Goal: Transaction & Acquisition: Purchase product/service

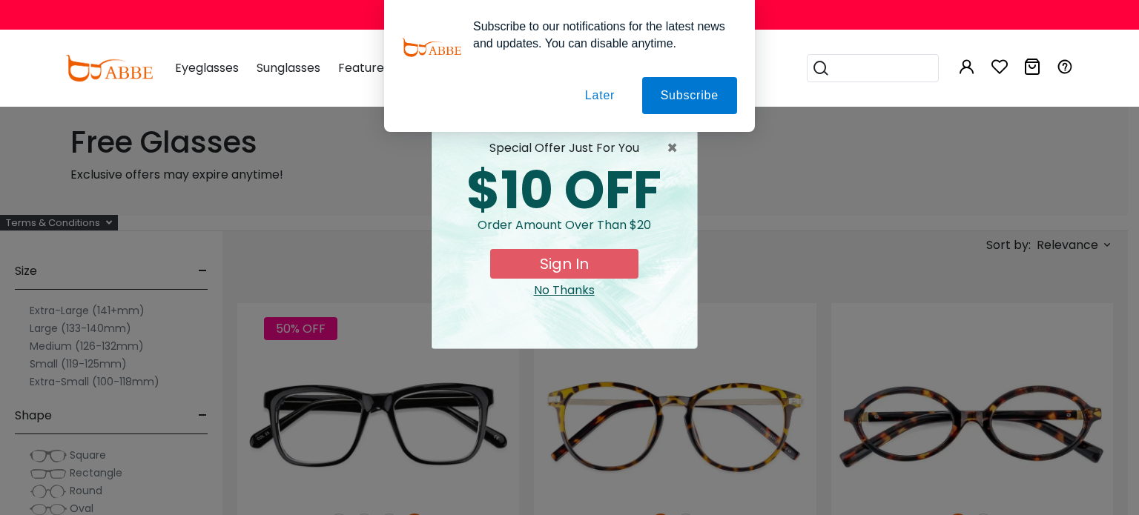
click at [593, 82] on button "Later" at bounding box center [599, 95] width 67 height 37
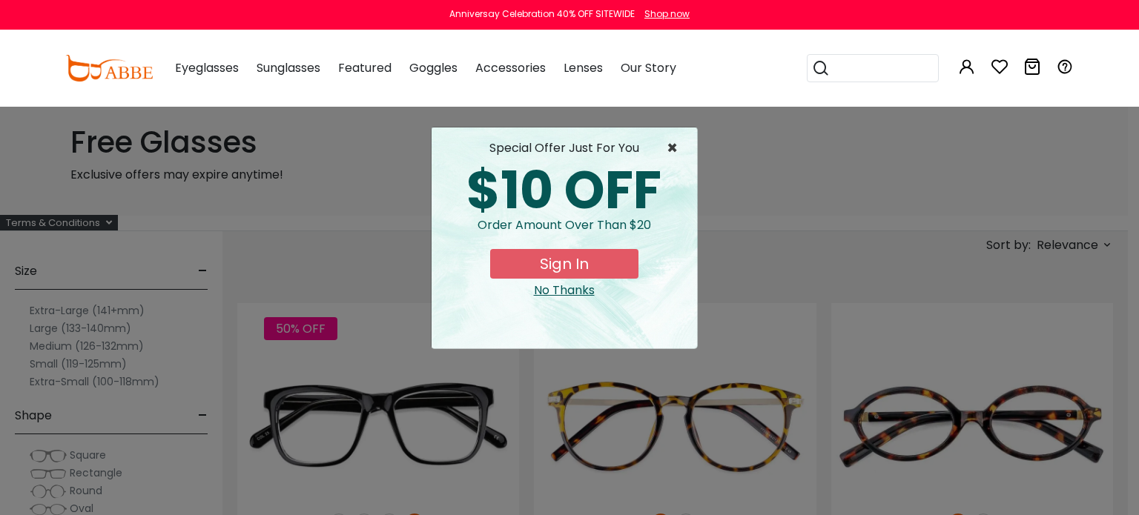
click at [675, 142] on span "×" at bounding box center [676, 148] width 19 height 18
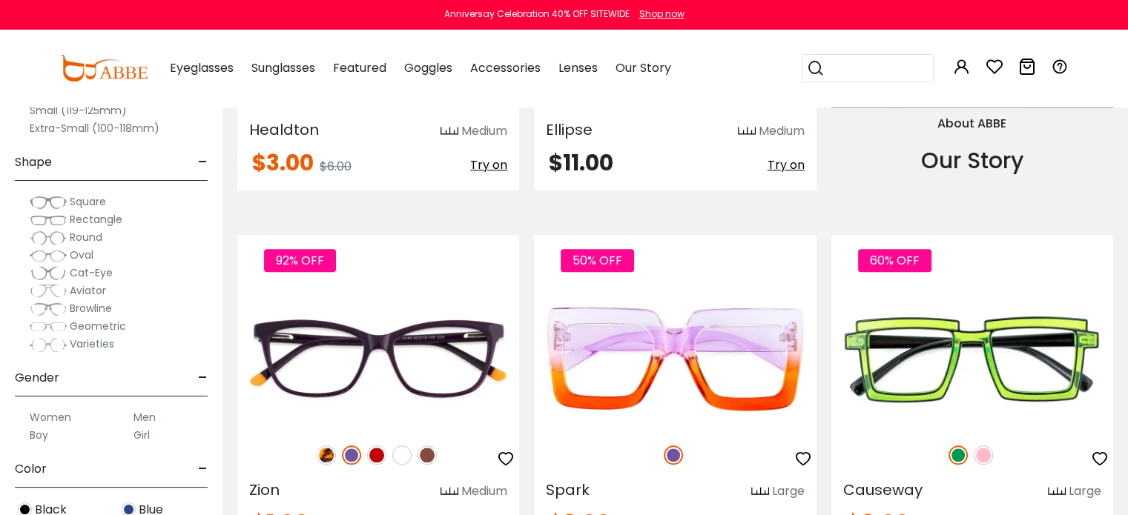
scroll to position [1568, 0]
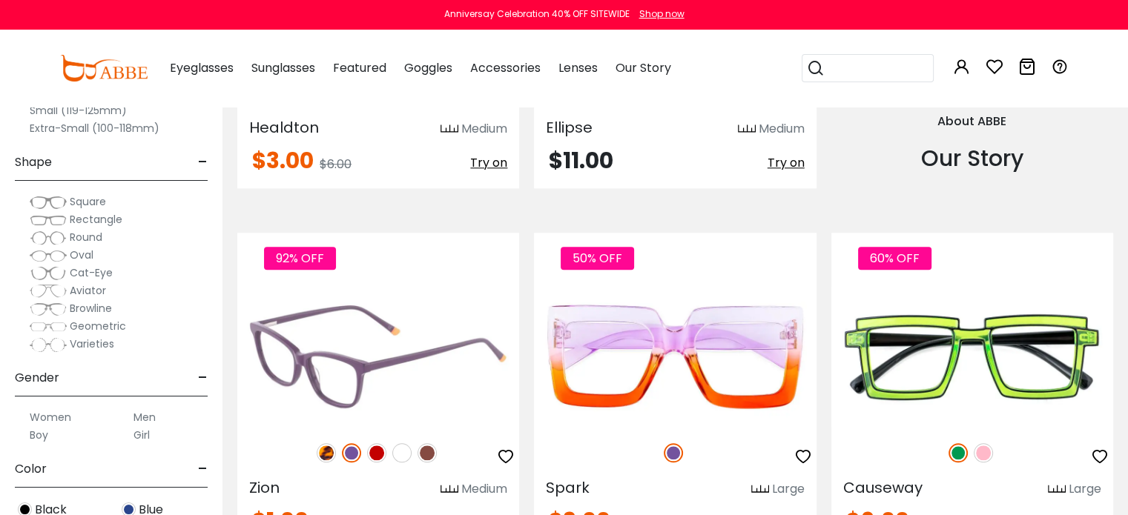
click at [382, 331] on img at bounding box center [378, 356] width 282 height 141
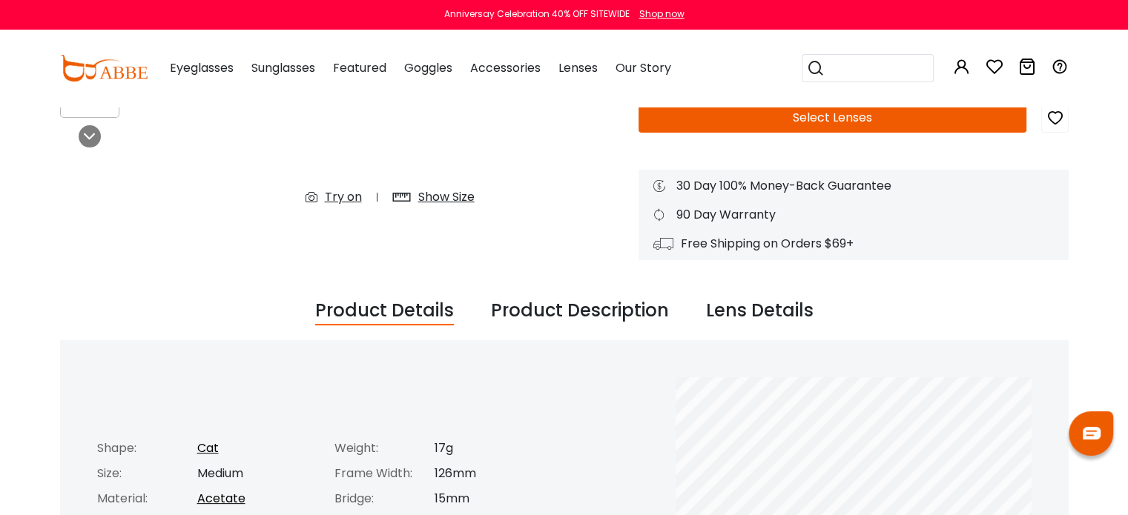
scroll to position [340, 0]
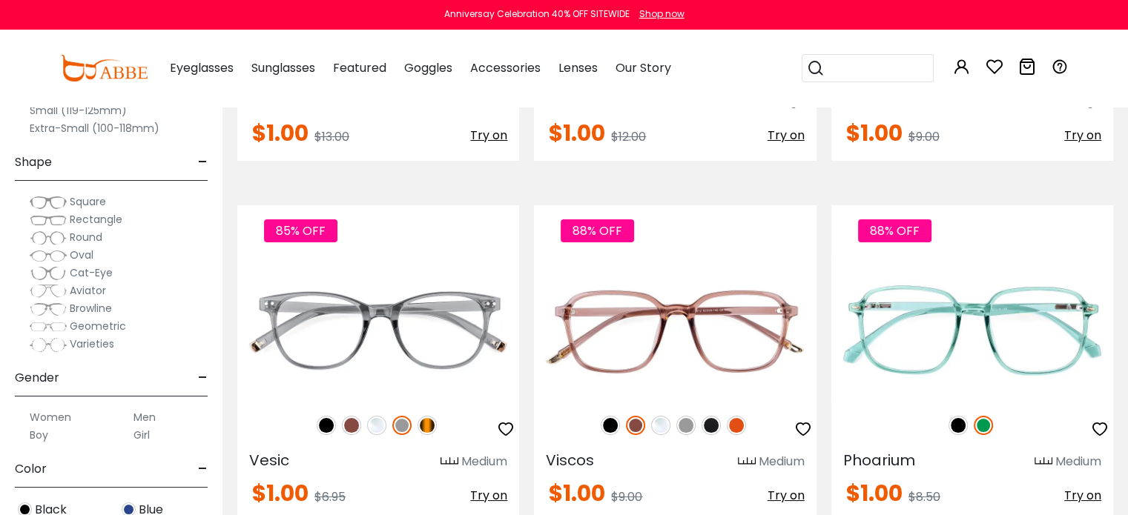
scroll to position [5559, 0]
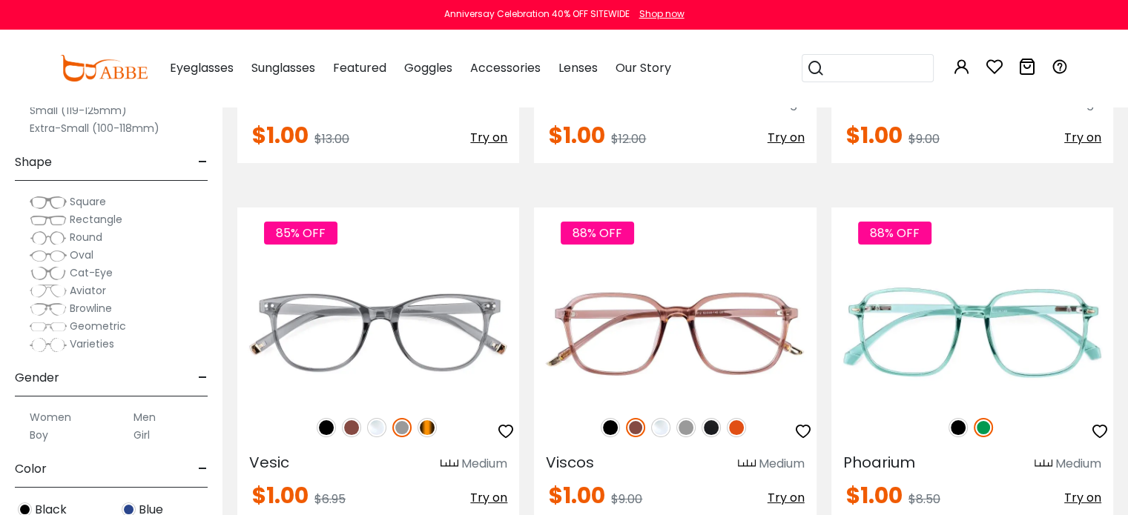
click at [62, 417] on label "Women" at bounding box center [51, 418] width 42 height 18
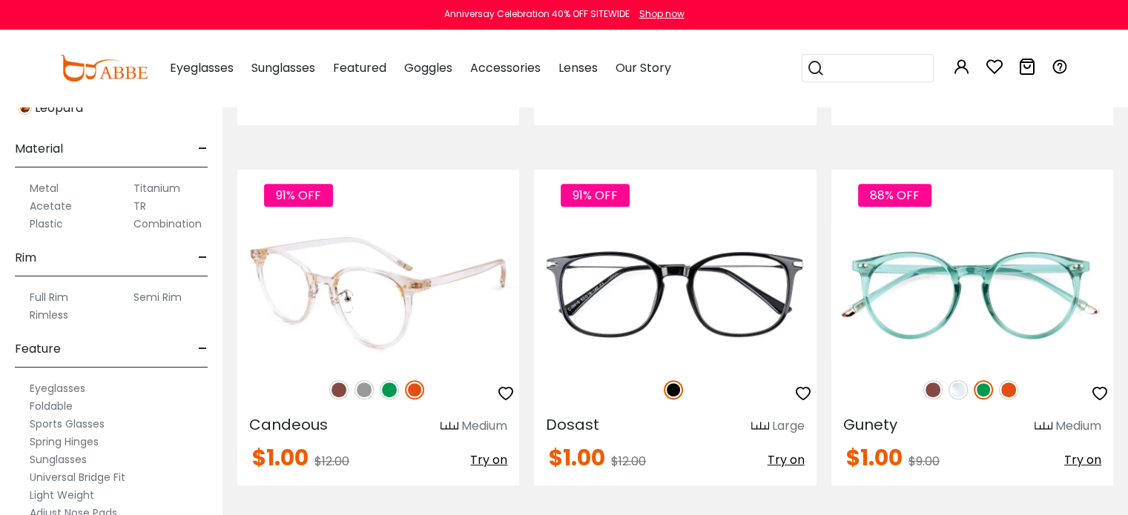
scroll to position [6317, 0]
click at [346, 390] on img at bounding box center [338, 389] width 19 height 19
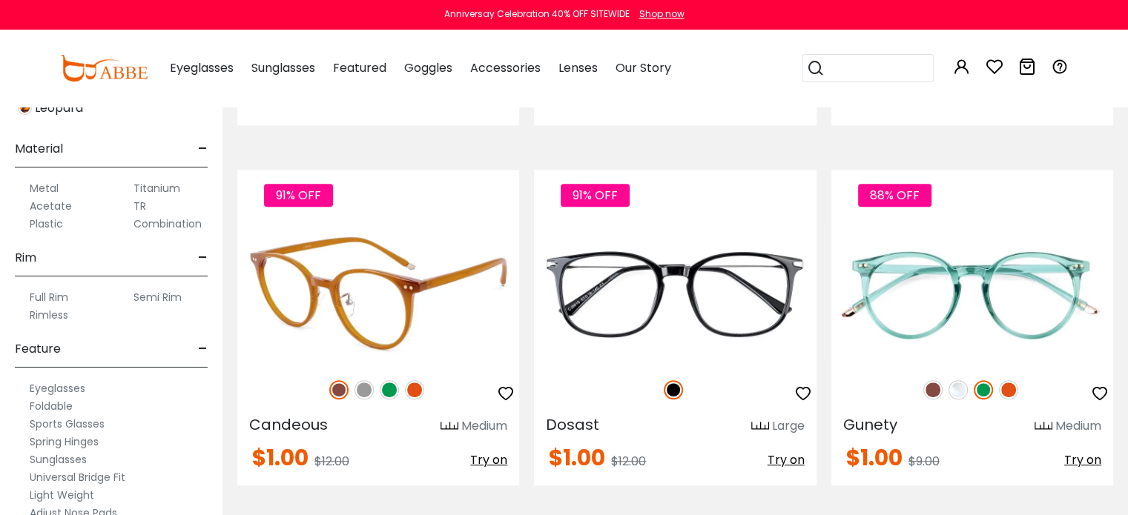
click at [365, 391] on img at bounding box center [363, 389] width 19 height 19
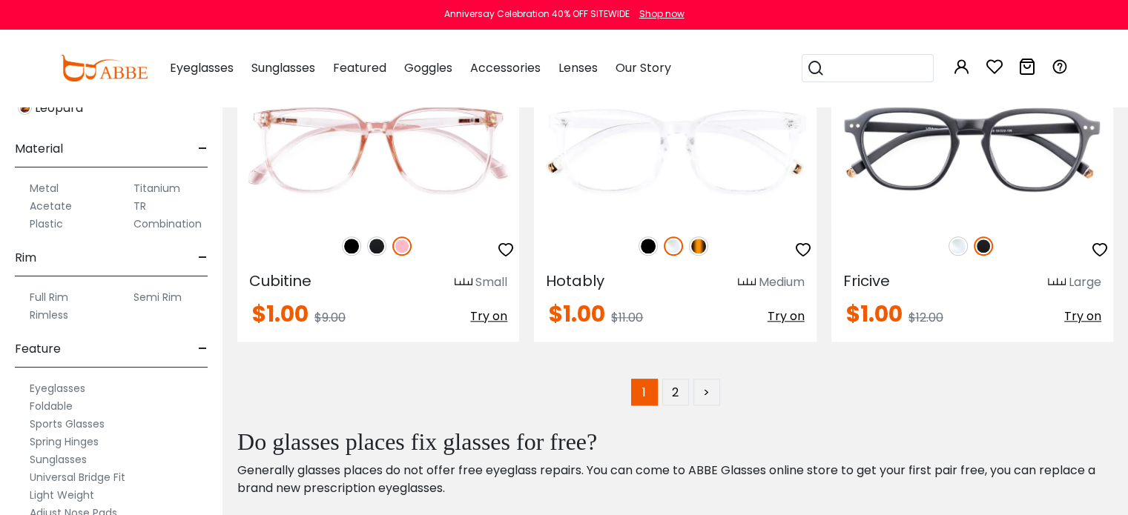
scroll to position [7186, 0]
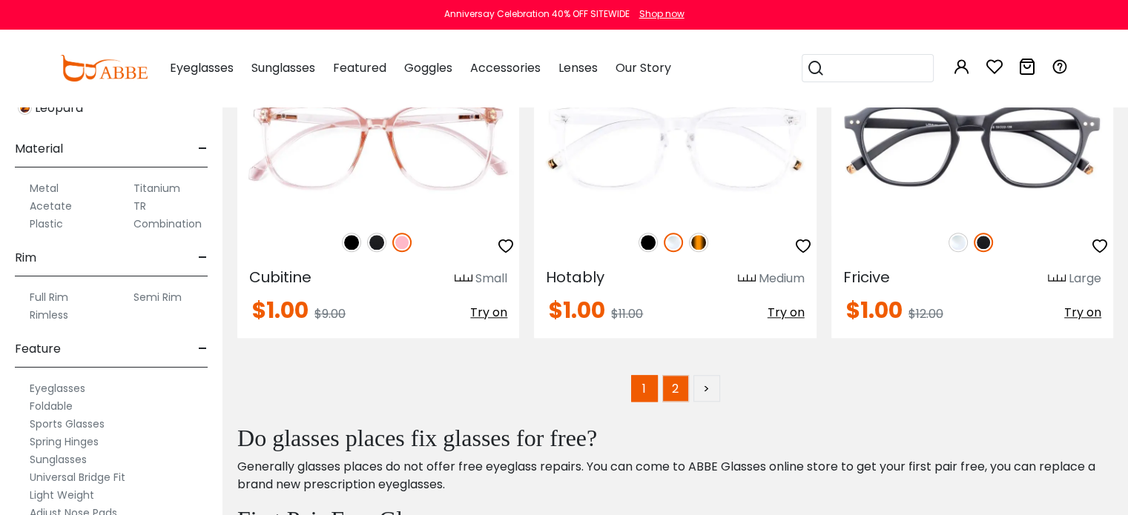
click at [673, 390] on link "2" at bounding box center [675, 388] width 27 height 27
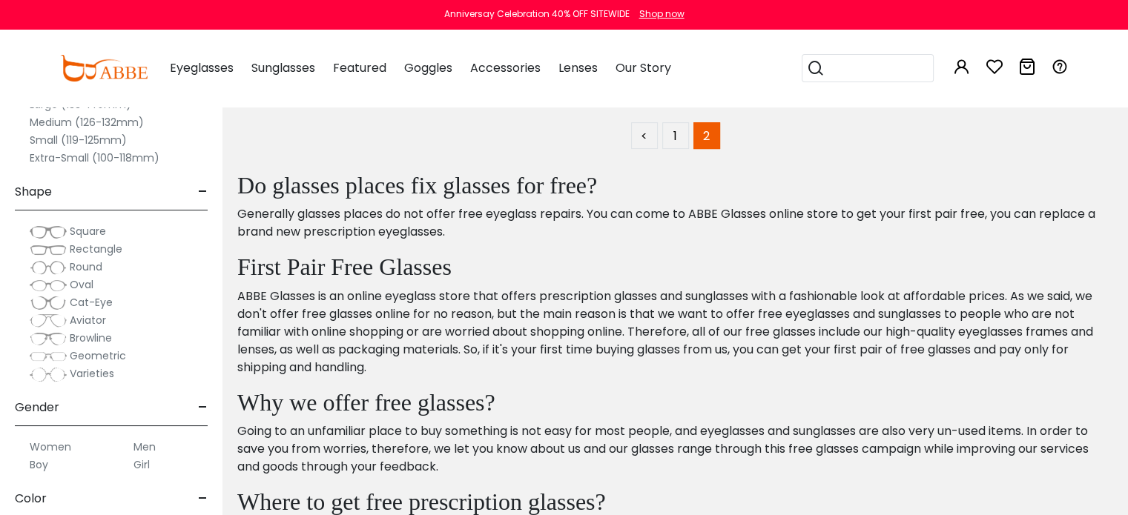
scroll to position [6303, 0]
